Goal: Find specific page/section: Find specific page/section

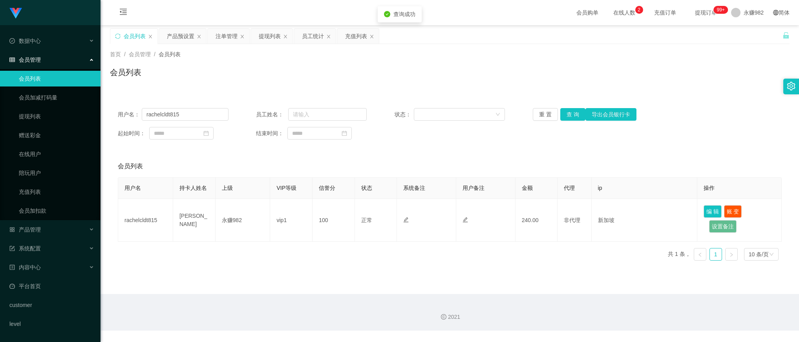
click at [568, 116] on button "查 询" at bounding box center [573, 114] width 25 height 13
click at [313, 38] on div "员工统计" at bounding box center [313, 36] width 22 height 15
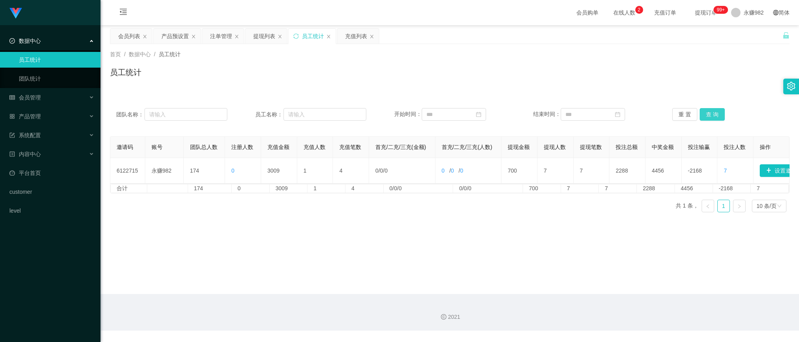
click at [713, 114] on button "查 询" at bounding box center [712, 114] width 25 height 13
click at [355, 40] on div "充值列表" at bounding box center [356, 36] width 22 height 15
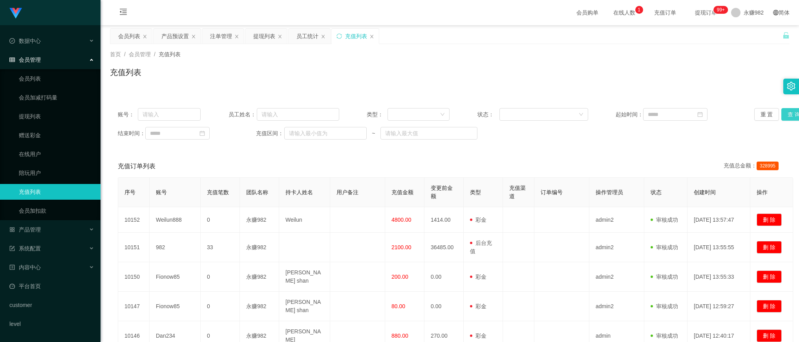
click at [783, 114] on button "查 询" at bounding box center [794, 114] width 25 height 13
click at [788, 115] on button "查 询" at bounding box center [794, 114] width 25 height 13
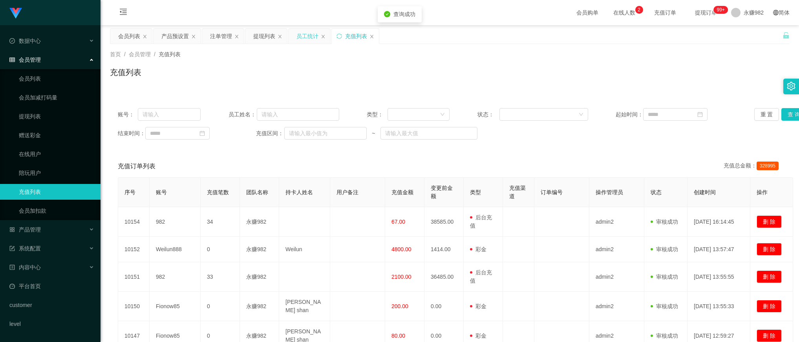
click at [310, 39] on div "员工统计" at bounding box center [308, 36] width 22 height 15
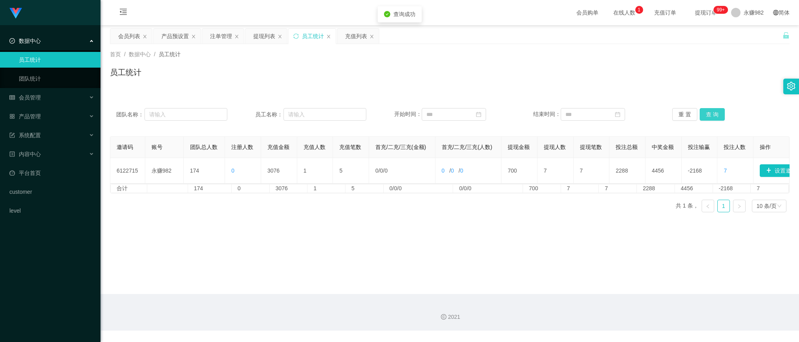
click at [712, 110] on button "查 询" at bounding box center [712, 114] width 25 height 13
click at [706, 115] on button "查 询" at bounding box center [712, 114] width 25 height 13
